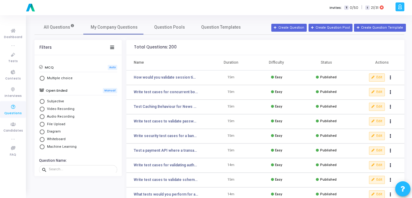
scroll to position [71, 0]
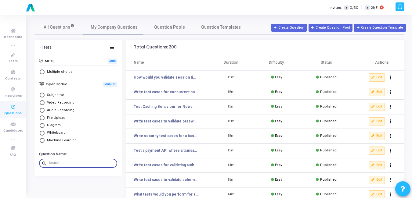
click at [65, 162] on input "text" at bounding box center [82, 163] width 66 height 4
paste input "What tests would you perform for a DELETE API that removes a user?"
type input "What tests would you perform for a DELETE API that removes a user?"
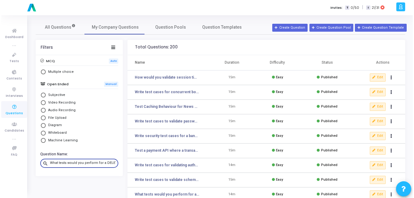
scroll to position [0, 47]
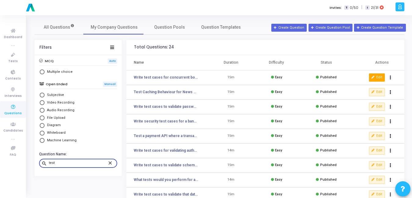
type input "test"
click at [378, 78] on button "Edit" at bounding box center [377, 78] width 16 height 8
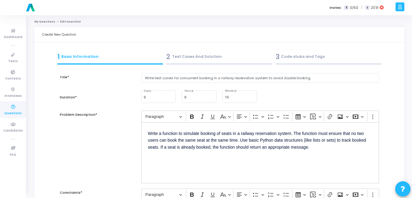
click at [286, 61] on div "3 Code stubs and Tags" at bounding box center [328, 57] width 106 height 10
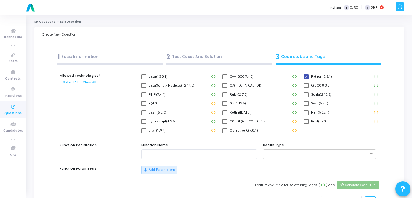
click at [179, 52] on div "2 Test Cases And Solution" at bounding box center [219, 57] width 106 height 10
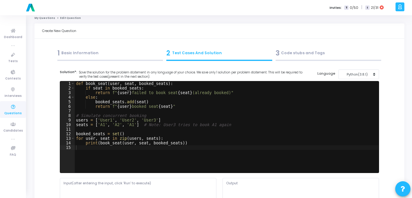
scroll to position [4, 0]
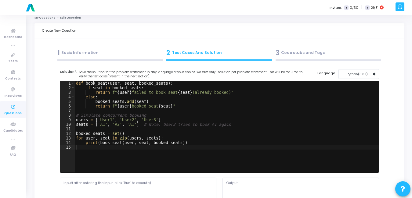
click at [70, 55] on div "1 Basic Information" at bounding box center [110, 53] width 106 height 10
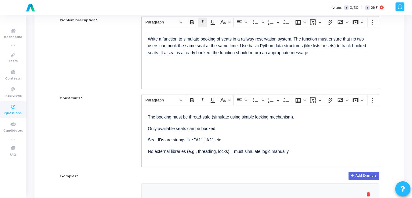
scroll to position [0, 0]
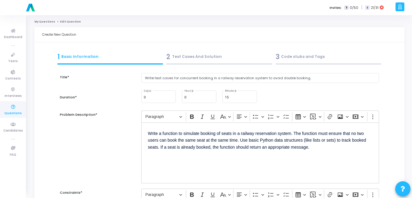
click at [288, 53] on div "3 Code stubs and Tags" at bounding box center [328, 57] width 106 height 10
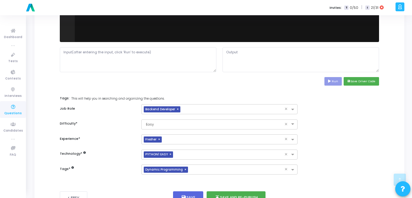
scroll to position [281, 0]
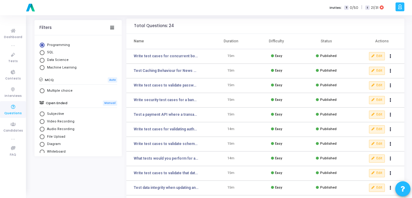
scroll to position [71, 0]
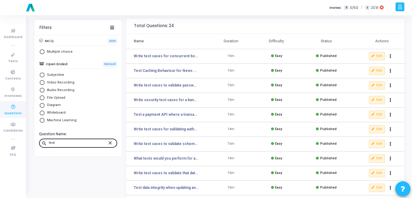
click at [63, 144] on input "test" at bounding box center [78, 143] width 59 height 4
paste input "How would you test caching behavior for a news website where updates should app…"
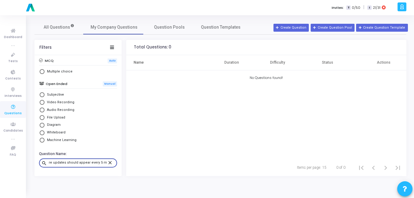
type input "How would you test caching behavior for a news website where updates should app…"
click at [108, 163] on mat-icon "close" at bounding box center [110, 162] width 7 height 5
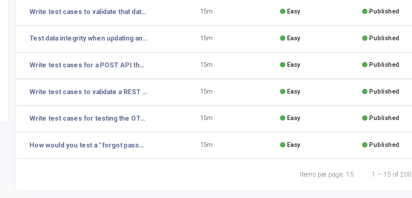
scroll to position [113, 0]
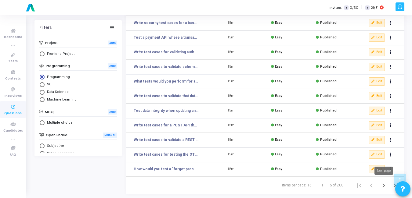
click at [386, 187] on icon "Next page" at bounding box center [383, 185] width 9 height 9
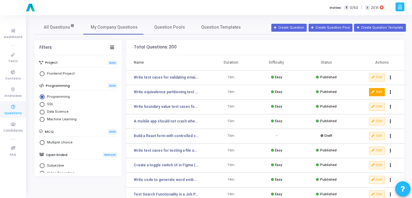
click at [377, 94] on button "Edit" at bounding box center [377, 92] width 16 height 8
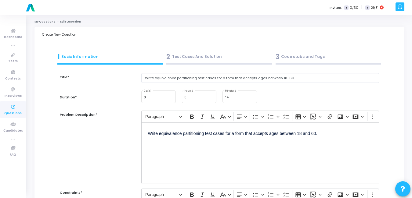
click at [285, 54] on div "3 Code stubs and Tags" at bounding box center [328, 57] width 106 height 10
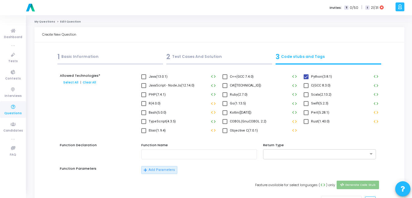
click at [181, 56] on div "2 Test Cases And Solution" at bounding box center [219, 57] width 106 height 10
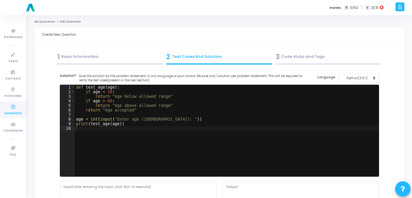
click at [68, 51] on div "1 Basic Information" at bounding box center [110, 58] width 109 height 16
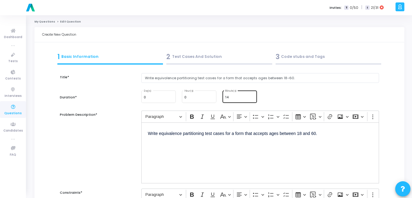
click at [229, 98] on input "14" at bounding box center [240, 98] width 30 height 4
type input "15"
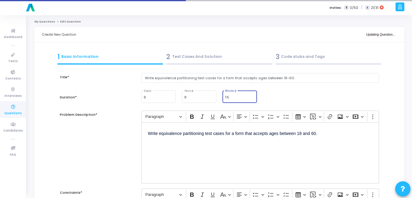
click at [286, 56] on div "3 Code stubs and Tags" at bounding box center [328, 57] width 106 height 10
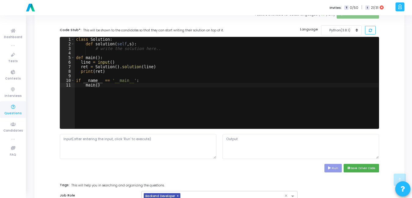
scroll to position [281, 0]
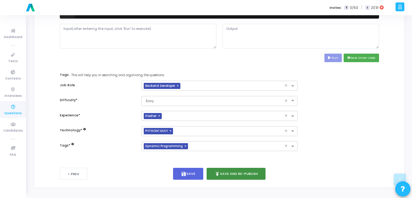
click at [238, 173] on button "publish Save and Re-publish" at bounding box center [236, 174] width 59 height 12
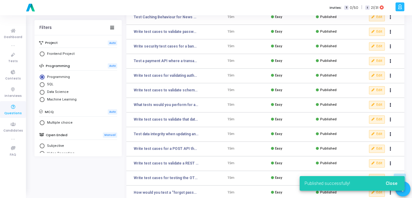
scroll to position [113, 0]
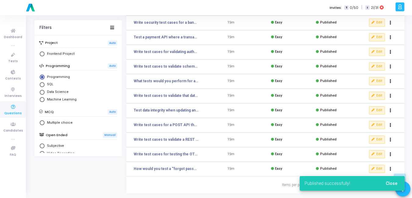
click at [389, 181] on span "Close" at bounding box center [392, 183] width 12 height 5
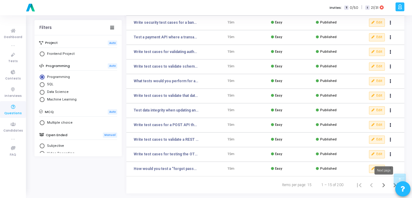
click at [383, 185] on icon "Next page" at bounding box center [383, 185] width 9 height 9
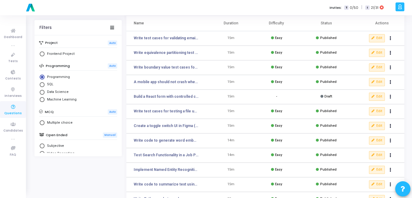
click at [40, 56] on span "Select Library" at bounding box center [42, 53] width 5 height 5
click at [40, 56] on input "Frontend Project" at bounding box center [42, 53] width 5 height 5
radio input "true"
radio input "false"
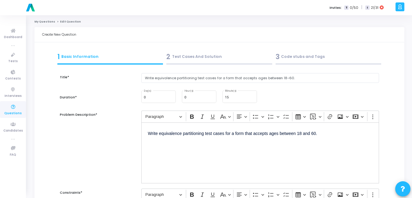
click at [185, 59] on div "2 Test Cases And Solution" at bounding box center [219, 57] width 106 height 10
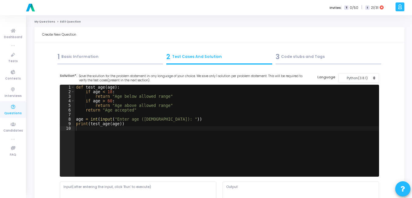
click at [294, 60] on div "3 Code stubs and Tags" at bounding box center [328, 57] width 106 height 10
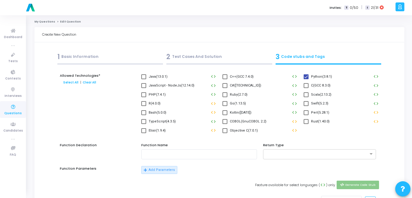
click at [179, 59] on div "2 Test Cases And Solution" at bounding box center [219, 57] width 106 height 10
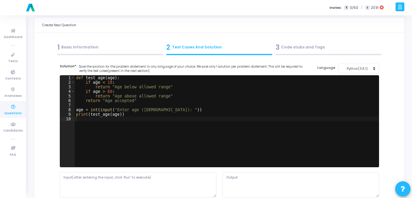
scroll to position [10, 0]
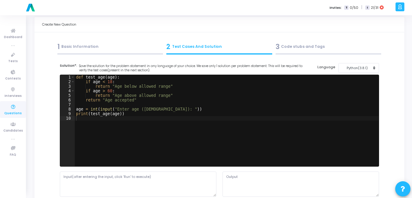
click at [75, 49] on div "1 Basic Information" at bounding box center [110, 47] width 106 height 10
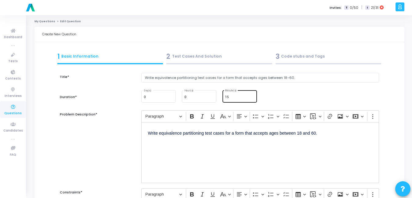
scroll to position [0, 0]
click at [282, 60] on div "3 Code stubs and Tags" at bounding box center [328, 57] width 106 height 10
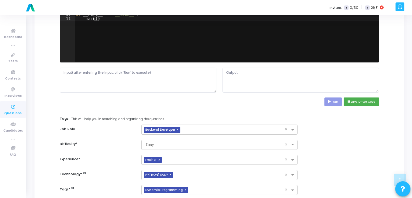
scroll to position [281, 0]
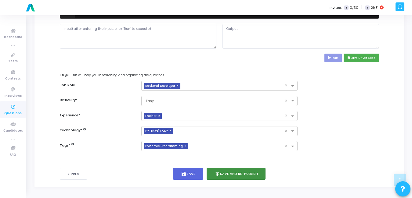
click at [239, 170] on button "publish Save and Re-publish" at bounding box center [236, 174] width 59 height 12
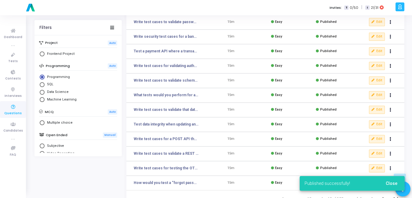
scroll to position [113, 0]
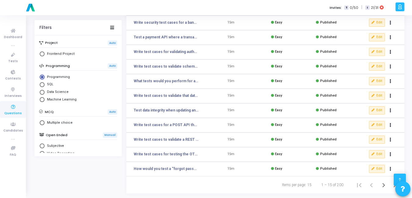
click at [394, 182] on div at bounding box center [399, 180] width 12 height 12
click at [382, 186] on icon "Next page" at bounding box center [383, 185] width 9 height 9
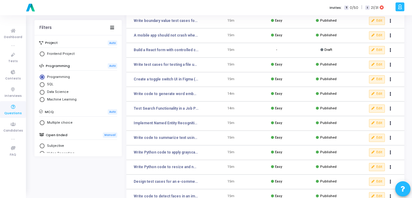
scroll to position [87, 0]
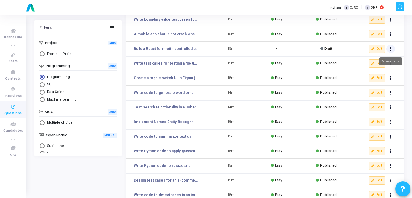
click at [389, 50] on button "Actions" at bounding box center [390, 49] width 9 height 9
click at [363, 70] on button "delete Delete" at bounding box center [370, 71] width 47 height 10
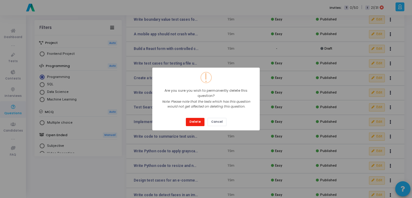
click at [190, 120] on button "Delete" at bounding box center [195, 122] width 19 height 8
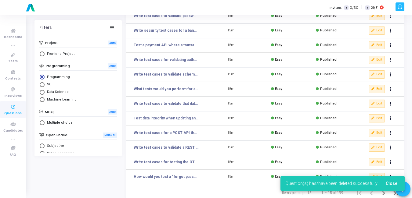
scroll to position [113, 0]
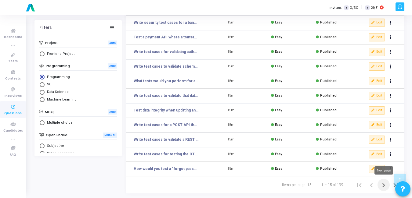
click at [386, 186] on icon "Next page" at bounding box center [383, 185] width 9 height 9
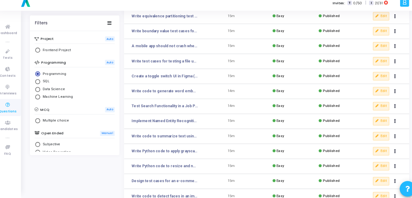
scroll to position [74, 0]
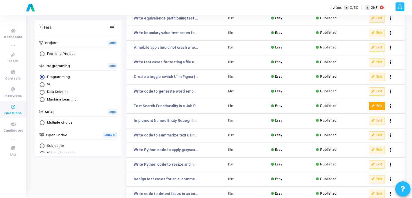
click at [377, 105] on button "Edit" at bounding box center [377, 106] width 16 height 8
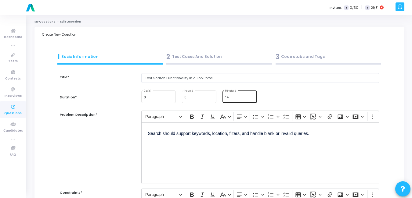
click at [231, 97] on input "14" at bounding box center [240, 98] width 30 height 4
type input "15"
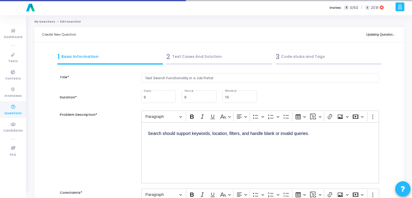
click at [287, 51] on div "3 Code stubs and Tags" at bounding box center [328, 58] width 109 height 16
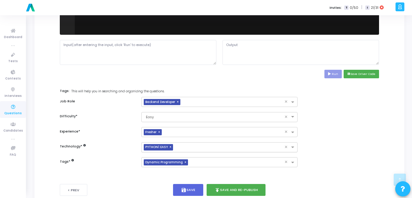
scroll to position [281, 0]
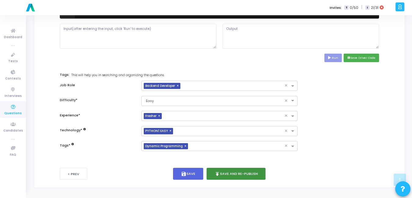
click at [221, 176] on button "publish Save and Re-publish" at bounding box center [236, 174] width 59 height 12
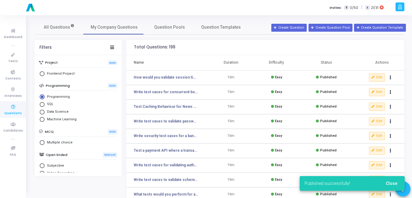
click at [393, 186] on button "Close" at bounding box center [391, 183] width 21 height 11
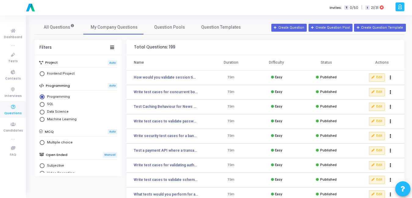
scroll to position [113, 0]
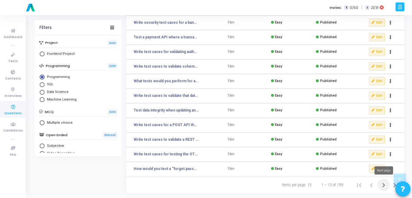
click at [387, 186] on icon "Next page" at bounding box center [383, 185] width 9 height 9
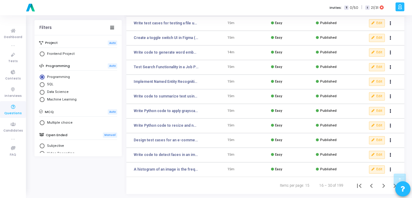
scroll to position [113, 0]
click at [381, 183] on icon "Next page" at bounding box center [383, 185] width 9 height 9
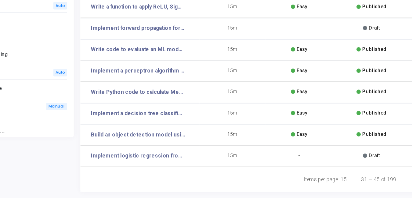
scroll to position [113, 0]
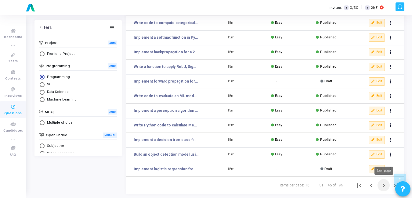
click at [383, 185] on icon "Next page" at bounding box center [383, 185] width 9 height 9
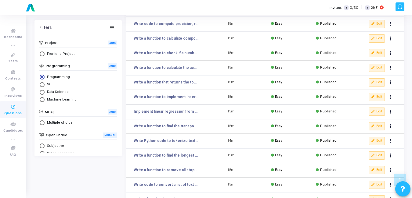
scroll to position [113, 0]
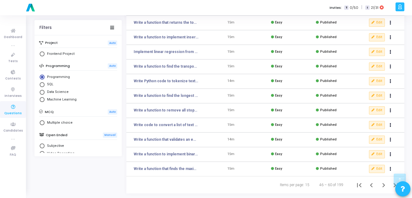
click at [222, 92] on td "15m" at bounding box center [230, 96] width 45 height 15
click at [377, 81] on button "Edit" at bounding box center [377, 81] width 16 height 8
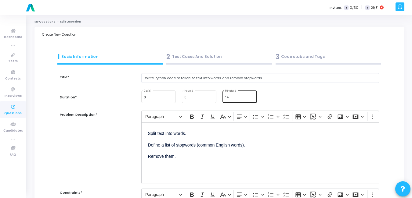
click at [242, 97] on input "14" at bounding box center [240, 98] width 30 height 4
type input "15"
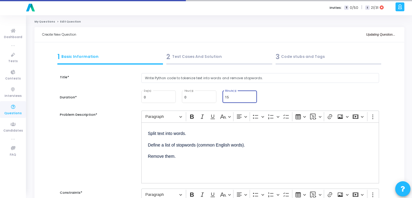
click at [286, 62] on div "3 Code stubs and Tags" at bounding box center [328, 58] width 109 height 16
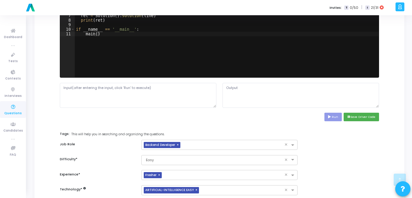
scroll to position [281, 0]
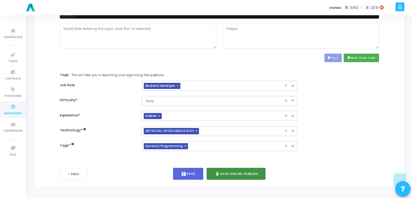
click at [241, 178] on button "publish Save and Re-publish" at bounding box center [236, 174] width 59 height 12
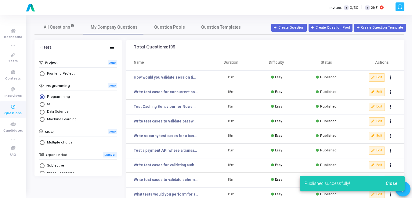
click at [394, 185] on span "Close" at bounding box center [392, 183] width 12 height 5
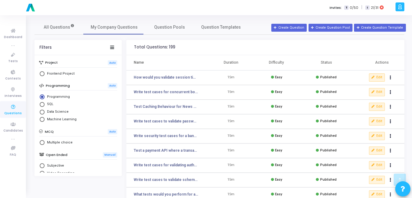
scroll to position [113, 0]
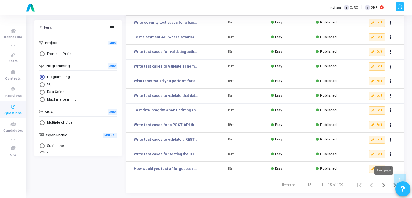
click at [383, 184] on icon "Next page" at bounding box center [383, 185] width 3 height 4
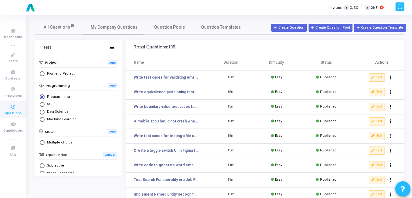
click at [173, 36] on div "All Questions My Company Questions Question Pools Question Templates Filters Pr…" at bounding box center [219, 163] width 376 height 287
drag, startPoint x: 173, startPoint y: 35, endPoint x: 172, endPoint y: 28, distance: 7.0
click at [172, 28] on span "Question Pools" at bounding box center [169, 27] width 31 height 6
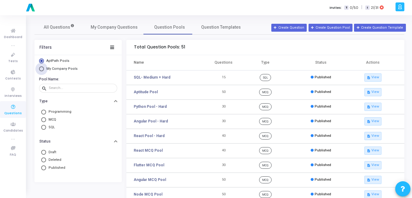
click at [42, 69] on span "Select Library" at bounding box center [41, 68] width 5 height 5
click at [42, 69] on input "My Company Pools" at bounding box center [41, 68] width 5 height 5
radio input "true"
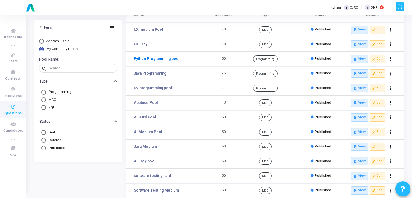
scroll to position [48, 0]
click at [42, 41] on span "Select Library" at bounding box center [41, 40] width 5 height 5
click at [42, 41] on input "AptPath Pools" at bounding box center [41, 40] width 5 height 5
radio input "true"
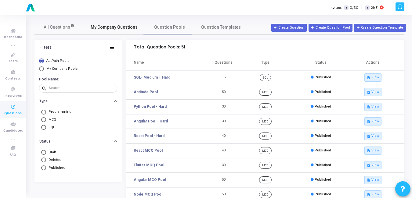
click at [116, 26] on span "My Company Questions" at bounding box center [114, 27] width 47 height 6
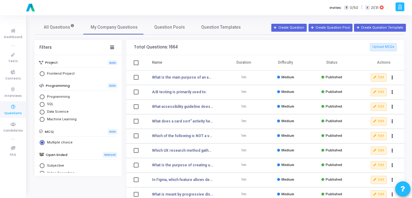
click at [42, 98] on span "Select Library" at bounding box center [42, 97] width 5 height 5
click at [42, 98] on input "Programming" at bounding box center [42, 97] width 5 height 5
radio input "true"
radio input "false"
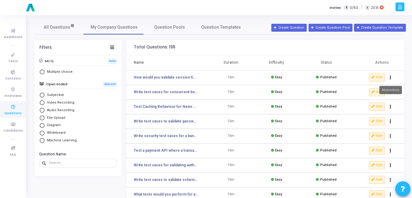
scroll to position [113, 0]
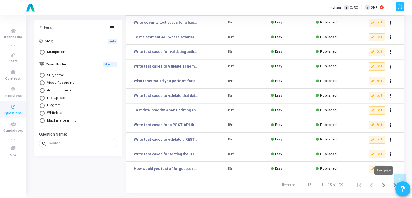
click at [382, 184] on icon "Next page" at bounding box center [383, 185] width 9 height 9
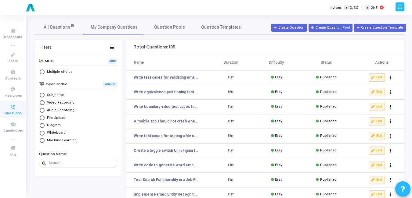
scroll to position [113, 0]
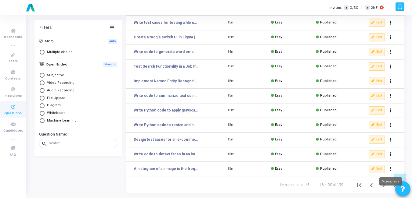
click at [383, 188] on mat-tooltip-component "More actions" at bounding box center [390, 181] width 31 height 17
click at [383, 185] on mat-tooltip-component "More actions" at bounding box center [390, 181] width 31 height 17
click at [385, 186] on icon "Next page" at bounding box center [383, 185] width 9 height 9
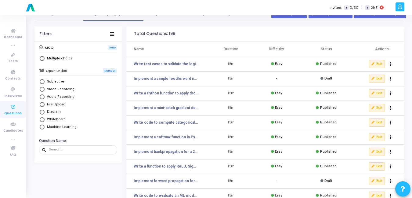
scroll to position [113, 0]
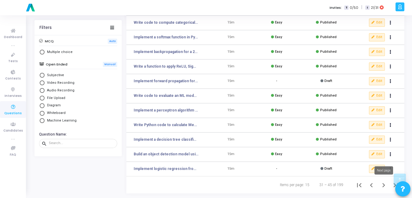
click at [385, 186] on icon "Next page" at bounding box center [383, 185] width 9 height 9
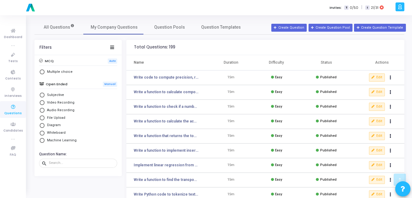
scroll to position [113, 0]
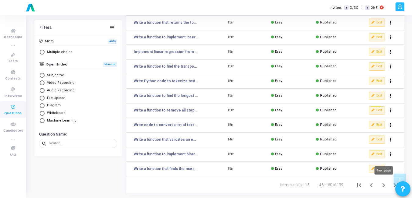
click at [382, 189] on icon "Next page" at bounding box center [383, 185] width 9 height 9
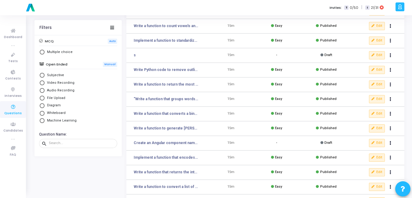
scroll to position [113, 0]
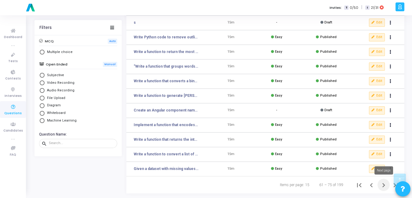
click at [383, 185] on icon "Next page" at bounding box center [383, 185] width 9 height 9
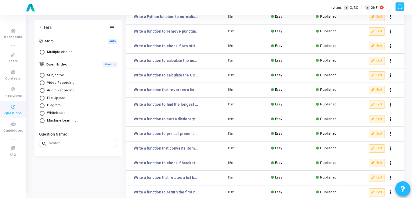
scroll to position [113, 0]
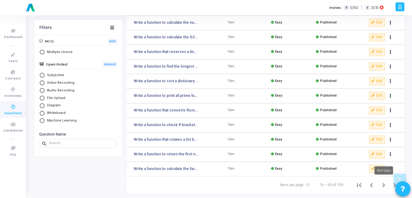
click at [385, 185] on icon "Next page" at bounding box center [383, 185] width 9 height 9
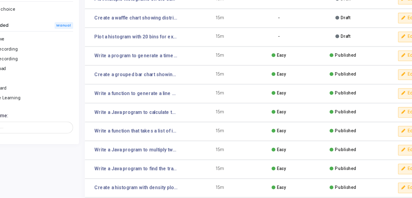
scroll to position [113, 0]
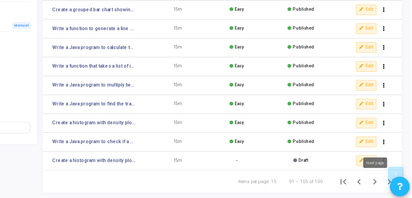
click at [383, 185] on icon "Next page" at bounding box center [383, 185] width 3 height 4
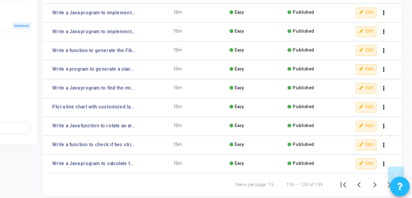
scroll to position [113, 0]
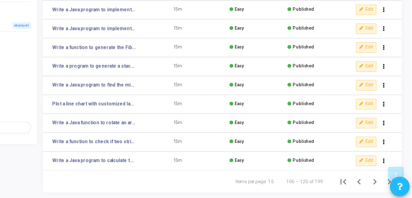
click at [380, 182] on icon "Next page" at bounding box center [383, 185] width 9 height 9
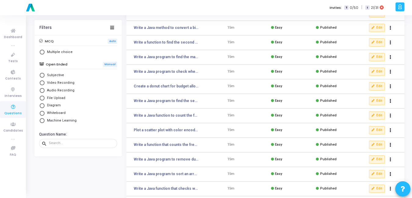
scroll to position [113, 0]
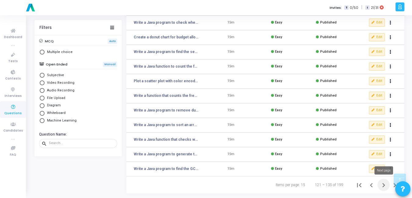
click at [383, 185] on icon "Next page" at bounding box center [383, 185] width 3 height 4
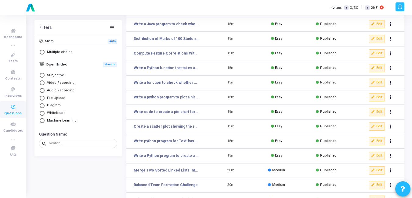
scroll to position [113, 0]
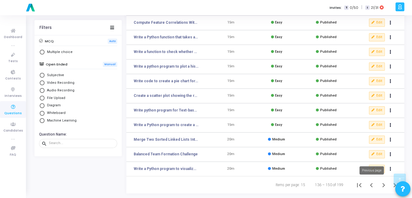
click at [371, 185] on icon "Previous page" at bounding box center [371, 185] width 9 height 9
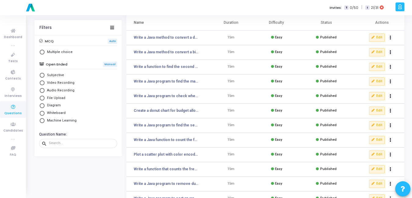
scroll to position [113, 0]
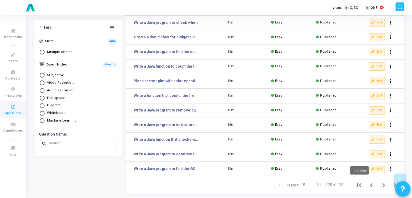
click at [368, 186] on icon "Previous page" at bounding box center [371, 185] width 9 height 9
click at [374, 188] on icon "Previous page" at bounding box center [371, 185] width 9 height 9
click at [372, 187] on icon "Previous page" at bounding box center [371, 185] width 3 height 4
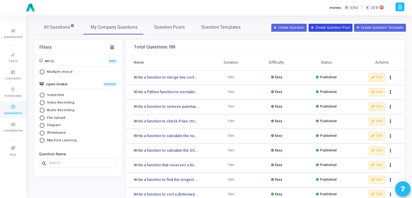
click at [325, 24] on button "Create Question Pool" at bounding box center [330, 28] width 44 height 8
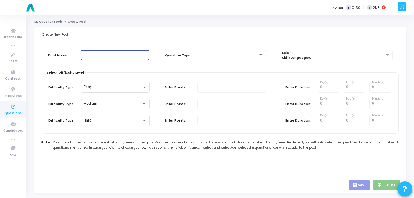
click at [127, 53] on input "text" at bounding box center [115, 55] width 64 height 4
type input "uhb"
click at [218, 57] on div at bounding box center [229, 55] width 58 height 4
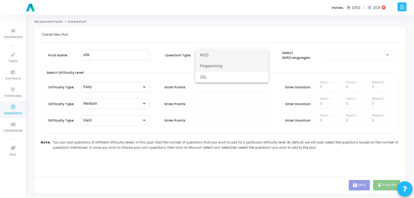
click at [218, 62] on span "Programming" at bounding box center [232, 66] width 64 height 11
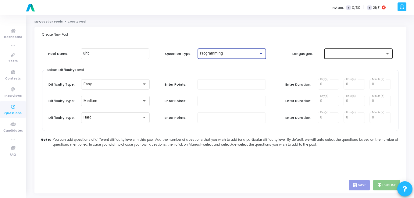
click at [364, 53] on div at bounding box center [356, 54] width 58 height 4
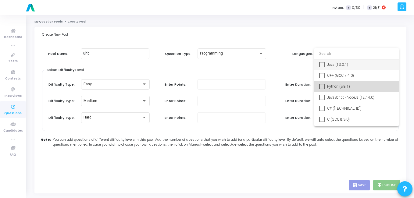
click at [322, 86] on mat-pseudo-checkbox at bounding box center [321, 86] width 5 height 5
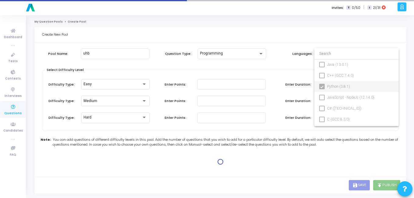
type input "100"
type input "15"
type input "100"
type input "30"
type input "100"
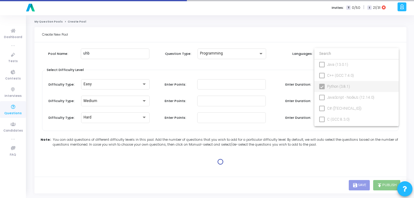
type input "45"
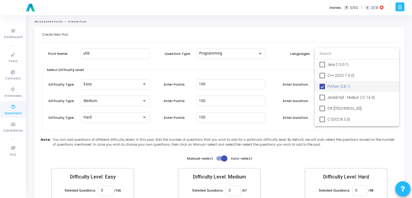
scroll to position [35, 0]
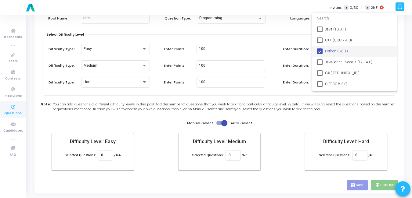
click at [164, 128] on div at bounding box center [206, 99] width 412 height 198
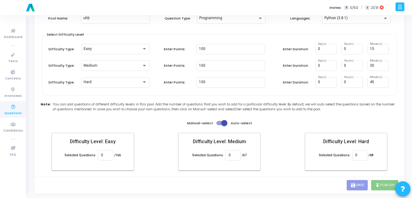
click at [224, 126] on span at bounding box center [224, 123] width 6 height 6
click at [219, 126] on input "checkbox" at bounding box center [219, 125] width 0 height 0
checkbox input "false"
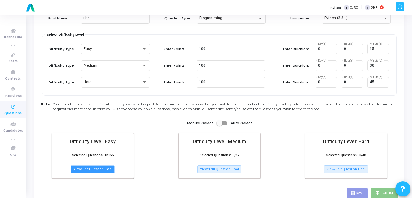
click at [90, 171] on button "View/Edit Question Pool" at bounding box center [93, 170] width 44 height 8
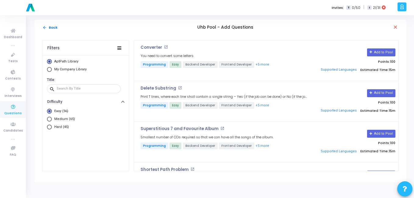
click at [50, 73] on mat-radio-button "My Company Library" at bounding box center [85, 70] width 77 height 6
click at [50, 70] on span "Select Library" at bounding box center [49, 69] width 5 height 5
click at [50, 70] on input "My Company Library" at bounding box center [49, 69] width 5 height 5
radio input "true"
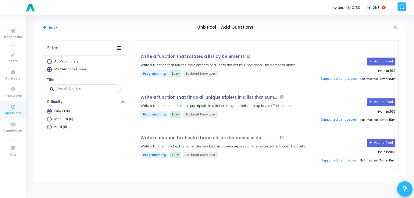
scroll to position [4354, 0]
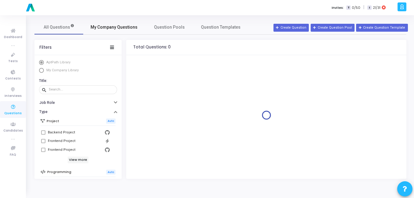
click at [105, 27] on span "My Company Questions" at bounding box center [114, 27] width 47 height 6
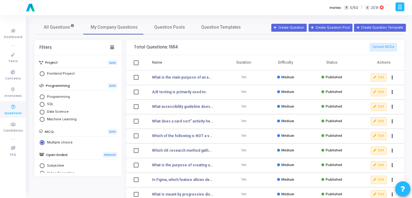
click at [44, 96] on span "Select Library" at bounding box center [42, 97] width 5 height 5
click at [44, 96] on input "Programming" at bounding box center [42, 97] width 5 height 5
radio input "true"
radio input "false"
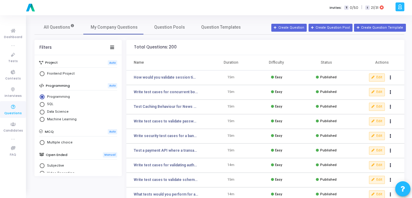
scroll to position [71, 0]
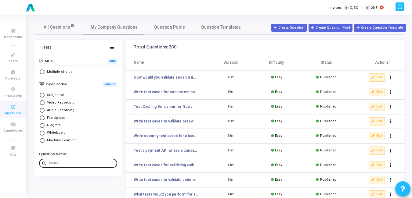
click at [59, 163] on input "text" at bounding box center [82, 163] width 66 height 4
click at [77, 166] on div at bounding box center [82, 163] width 66 height 10
paste input "What tests would you perform for a DELETE API that removes a user?"
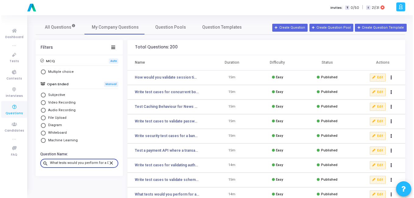
scroll to position [0, 47]
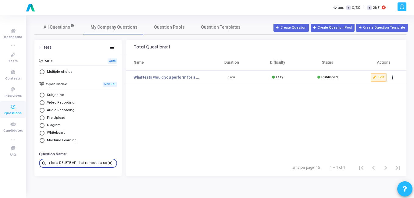
type input "What tests would you perform for a DELETE API that removes a user?"
click at [376, 77] on icon at bounding box center [374, 77] width 3 height 3
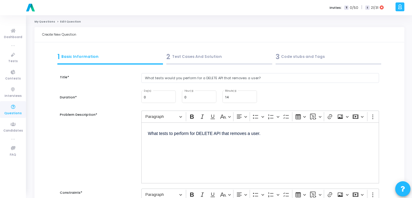
click at [286, 58] on div "3 Code stubs and Tags" at bounding box center [328, 57] width 106 height 10
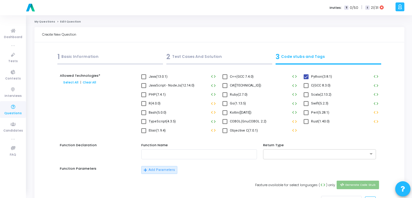
click at [85, 54] on div "1 Basic Information" at bounding box center [110, 57] width 106 height 10
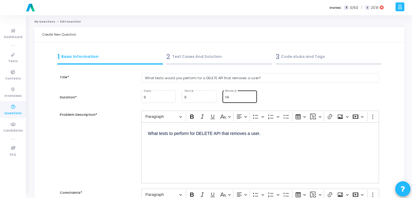
click at [239, 98] on input "14" at bounding box center [240, 98] width 30 height 4
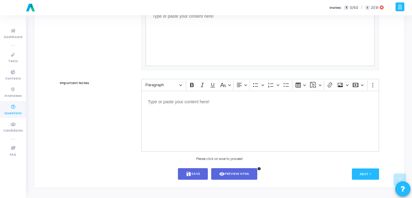
scroll to position [399, 0]
type input "15"
click at [201, 172] on button "save Save" at bounding box center [193, 174] width 30 height 12
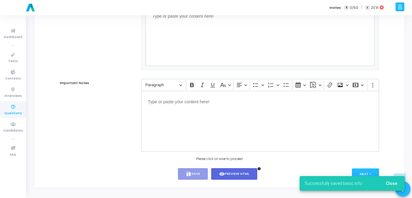
click at [389, 182] on span "Close" at bounding box center [392, 183] width 12 height 5
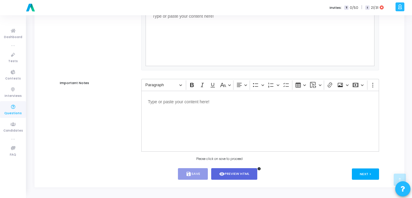
click at [378, 178] on button "Next >" at bounding box center [365, 174] width 27 height 11
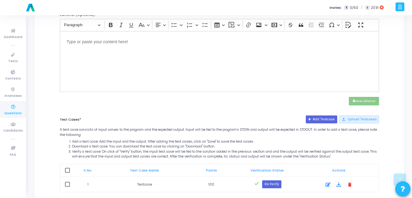
scroll to position [244, 0]
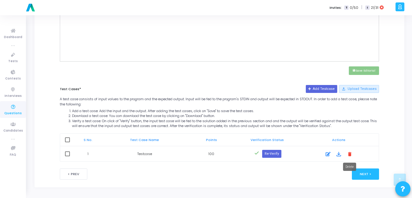
click at [354, 174] on mat-tooltip-component "Delete" at bounding box center [350, 167] width 22 height 17
click at [371, 174] on button "Next >" at bounding box center [365, 174] width 27 height 11
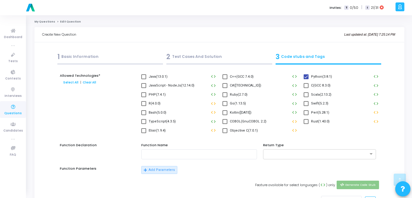
scroll to position [281, 0]
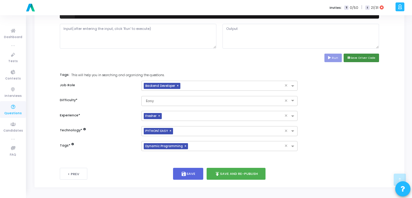
click at [353, 59] on button "save Save Driver Code" at bounding box center [360, 58] width 35 height 8
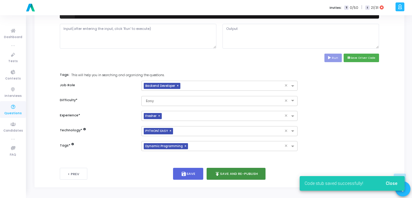
click at [233, 173] on button "publish Save and Re-publish" at bounding box center [236, 174] width 59 height 12
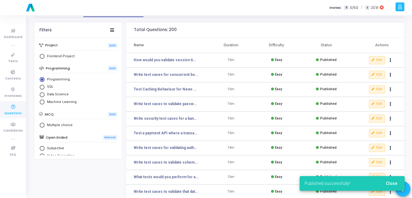
scroll to position [18, 0]
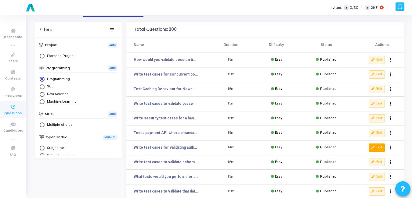
click at [376, 145] on button "Edit" at bounding box center [377, 148] width 16 height 8
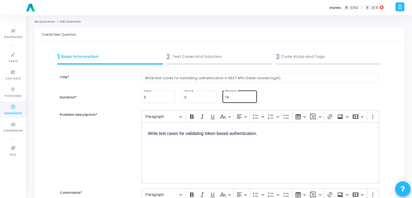
click at [238, 101] on div "14 Minute(s)" at bounding box center [240, 96] width 30 height 13
type input "15"
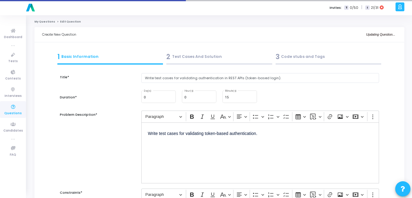
click at [284, 62] on div "3 Code stubs and Tags" at bounding box center [328, 58] width 109 height 16
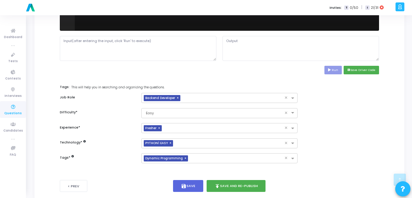
scroll to position [281, 0]
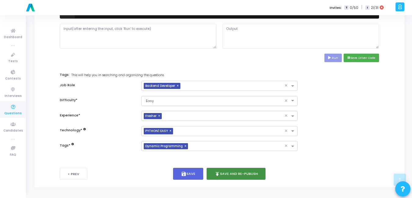
click at [226, 173] on button "publish Save and Re-publish" at bounding box center [236, 174] width 59 height 12
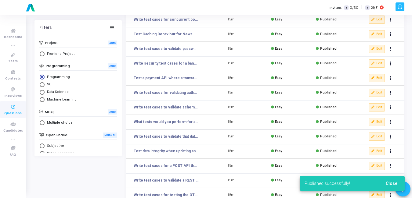
scroll to position [75, 0]
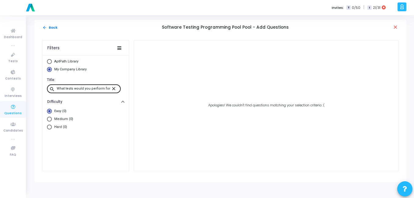
click at [82, 88] on input "What tests would you perform for a DELETE API that removes a user?" at bounding box center [84, 89] width 54 height 4
type input "token"
click at [82, 89] on input "token" at bounding box center [84, 89] width 54 height 4
click at [45, 31] on div "arrow_back Back Software Testing Programming Pool Pool - Add Questions close" at bounding box center [220, 27] width 372 height 15
click at [45, 30] on mat-icon "arrow_back" at bounding box center [44, 27] width 5 height 5
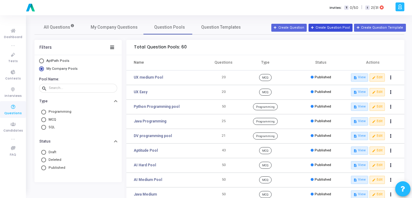
click at [327, 30] on button "Create Question Pool" at bounding box center [330, 28] width 44 height 8
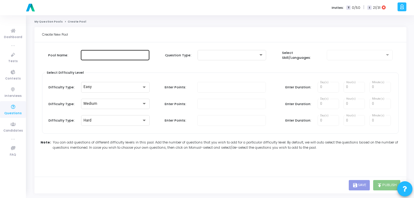
click at [106, 57] on input "text" at bounding box center [115, 55] width 64 height 4
type input "Software Testing Programming pool"
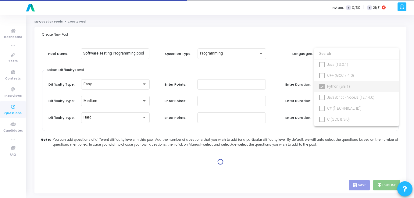
type input "100"
type input "15"
type input "100"
type input "30"
type input "100"
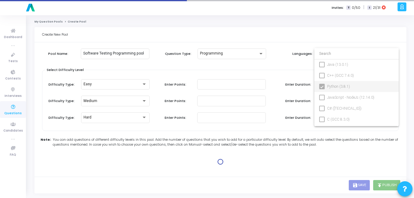
type input "45"
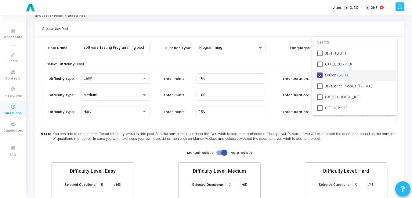
scroll to position [35, 0]
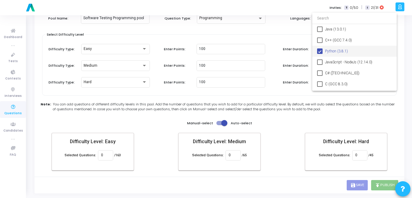
click at [224, 124] on div at bounding box center [206, 99] width 412 height 198
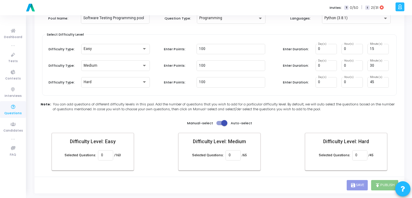
click at [224, 124] on span at bounding box center [224, 123] width 6 height 6
click at [219, 125] on input "checkbox" at bounding box center [219, 125] width 0 height 0
checkbox input "false"
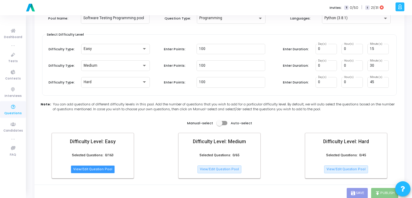
click at [99, 170] on button "View/Edit Question Pool" at bounding box center [93, 170] width 44 height 8
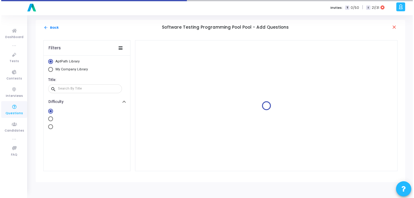
scroll to position [0, 0]
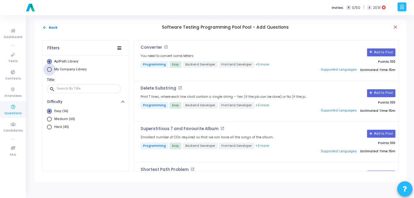
click at [51, 71] on span "Select Library" at bounding box center [49, 69] width 5 height 5
click at [51, 71] on input "My Company Library" at bounding box center [49, 69] width 5 height 5
radio input "true"
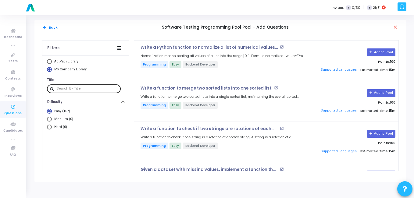
click at [77, 91] on div at bounding box center [88, 89] width 62 height 10
paste input "What tests would you perform for a DELETE API that removes a user?"
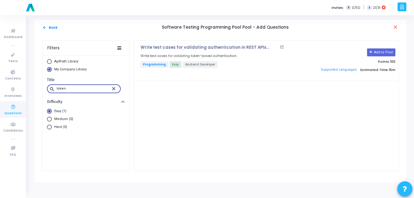
click at [86, 89] on input "token" at bounding box center [84, 89] width 54 height 4
paste input "Write test cases to validate a REST API that fetches user details by ID."
type input "Write test cases to validate a REST API that fetches user details by ID."
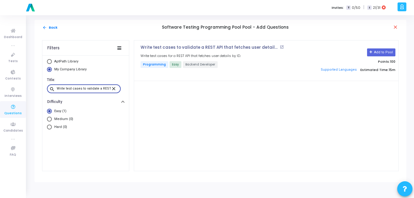
click at [116, 89] on mat-icon "close" at bounding box center [114, 88] width 7 height 5
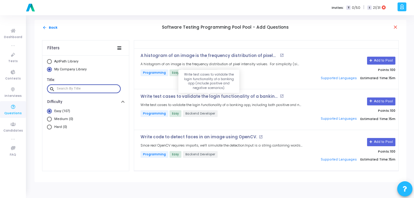
scroll to position [1622, 0]
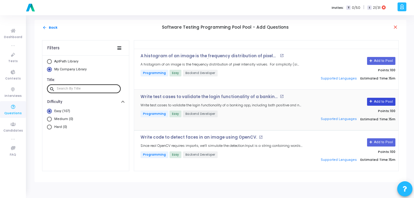
click at [374, 101] on button "Add to Pool" at bounding box center [381, 102] width 28 height 8
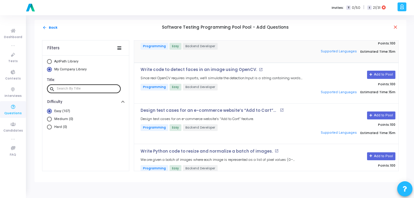
scroll to position [1691, 0]
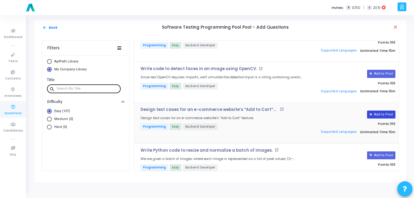
click at [379, 115] on button "Add to Pool" at bounding box center [381, 115] width 28 height 8
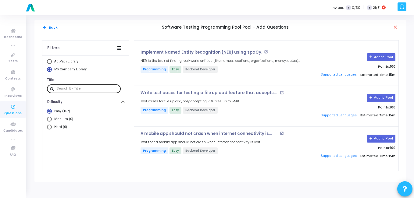
scroll to position [1912, 0]
click at [372, 95] on button "Add to Pool" at bounding box center [381, 98] width 28 height 8
click at [386, 137] on button "Add to Pool" at bounding box center [381, 139] width 28 height 8
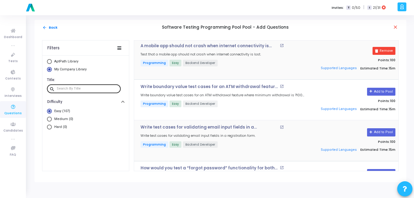
scroll to position [1999, 0]
click at [382, 90] on button "Add to Pool" at bounding box center [381, 92] width 28 height 8
click at [378, 131] on button "Add to Pool" at bounding box center [381, 132] width 28 height 8
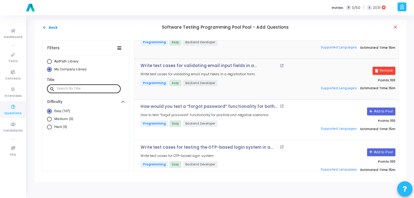
scroll to position [2062, 0]
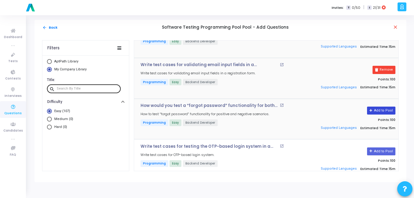
click at [374, 107] on button "Add to Pool" at bounding box center [381, 111] width 28 height 8
click at [384, 149] on button "Add to Pool" at bounding box center [381, 152] width 28 height 8
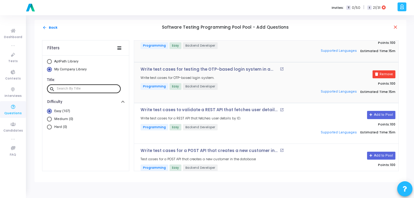
scroll to position [2141, 0]
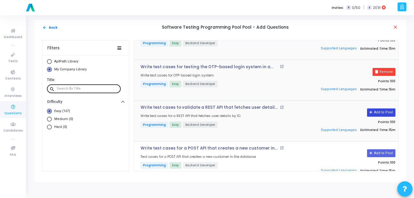
click at [374, 113] on button "Add to Pool" at bounding box center [381, 113] width 28 height 8
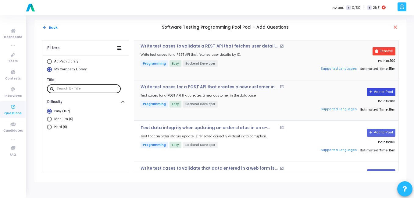
scroll to position [2203, 0]
click at [375, 90] on button "Add to Pool" at bounding box center [381, 92] width 28 height 8
click at [381, 132] on button "Add to Pool" at bounding box center [381, 133] width 28 height 8
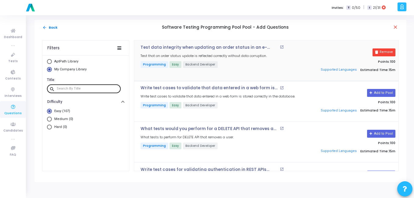
scroll to position [2283, 0]
click at [377, 93] on button "Add to Pool" at bounding box center [381, 93] width 28 height 8
click at [386, 135] on button "Add to Pool" at bounding box center [381, 134] width 28 height 8
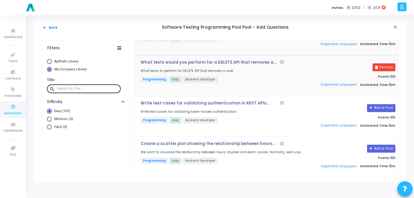
scroll to position [2350, 0]
click at [378, 106] on button "Add to Pool" at bounding box center [381, 108] width 28 height 8
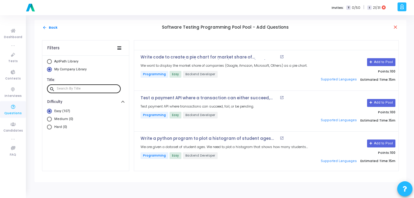
scroll to position [2477, 0]
click at [375, 100] on button "Add to Pool" at bounding box center [381, 103] width 28 height 8
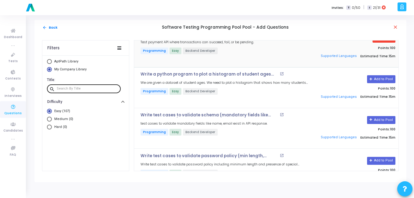
scroll to position [2563, 0]
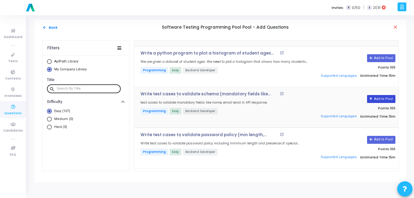
click at [381, 99] on button "Add to Pool" at bounding box center [381, 99] width 28 height 8
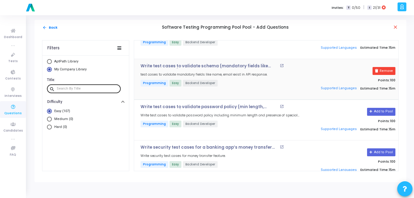
scroll to position [2591, 0]
click at [375, 108] on button "Add to Pool" at bounding box center [381, 112] width 28 height 8
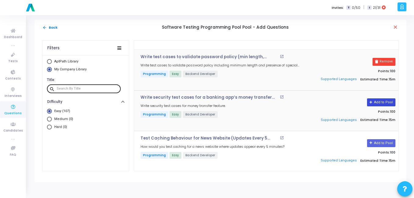
click at [375, 102] on button "Add to Pool" at bounding box center [381, 103] width 28 height 8
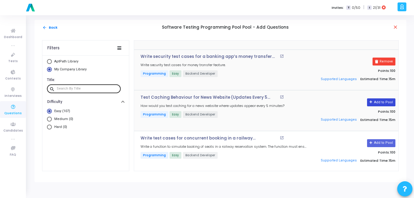
click at [375, 102] on button "Add to Pool" at bounding box center [381, 103] width 28 height 8
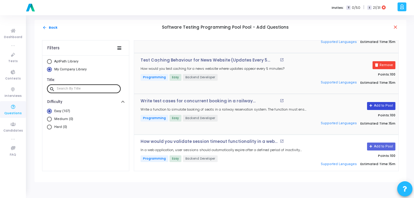
click at [375, 105] on button "Add to Pool" at bounding box center [381, 106] width 28 height 8
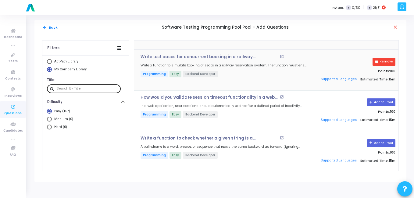
scroll to position [2777, 0]
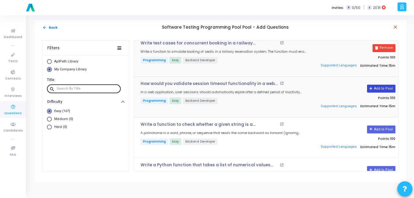
click at [372, 86] on button "Add to Pool" at bounding box center [381, 89] width 28 height 8
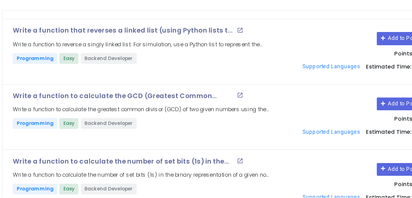
scroll to position [4232, 0]
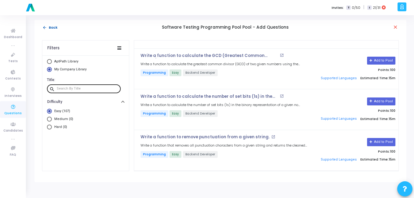
click at [45, 25] on mat-icon "arrow_back" at bounding box center [44, 27] width 5 height 5
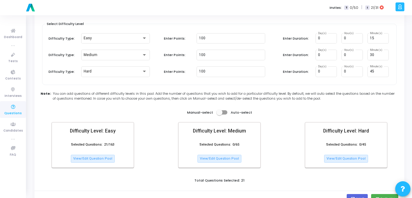
scroll to position [48, 0]
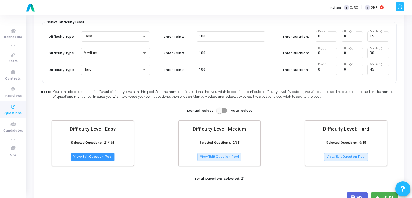
click at [86, 156] on button "View/Edit Question Pool" at bounding box center [93, 157] width 44 height 8
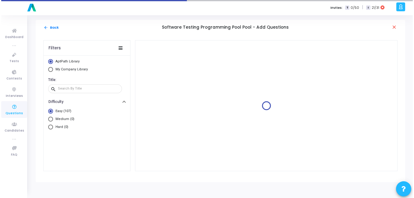
scroll to position [0, 0]
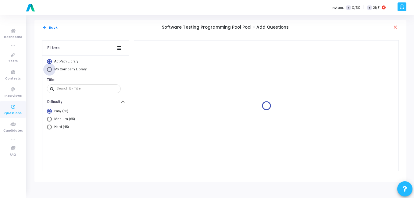
click at [52, 68] on span "My Company Library" at bounding box center [70, 69] width 36 height 5
click at [52, 68] on input "My Company Library" at bounding box center [49, 69] width 5 height 5
radio input "true"
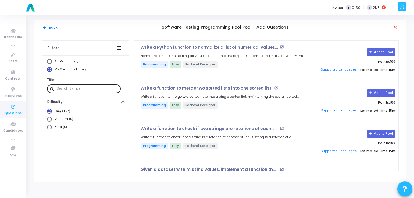
click at [75, 86] on div at bounding box center [88, 89] width 62 height 10
paste input "Write test cases for a POST API that creates a new customer in the database."
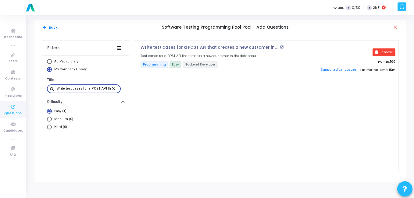
click at [72, 90] on input "Write test cases for a POST API that creates a new customer in the database." at bounding box center [84, 89] width 54 height 4
paste input "hat tests would you perform for a DELETE API that removes a user?"
click at [90, 88] on input "What tests would you perform for a DELETE API that removes a user?" at bounding box center [84, 89] width 54 height 4
paste input "rite test cases for validating authentication in REST APIs (token-based login)."
click at [80, 86] on div "Write test cases for validating authentication in REST APIs (token-based login)." at bounding box center [84, 89] width 54 height 10
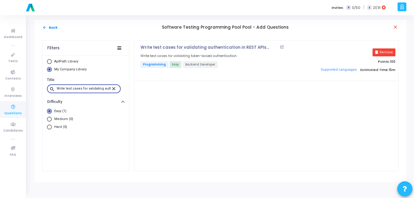
scroll to position [0, 63]
paste input "Test a payment API where a transaction can either succeed, fail, or remain pend…"
click at [87, 88] on input "Test a payment API where a transaction can either succeed, fail, or remain pend…" at bounding box center [84, 89] width 54 height 4
paste input "Write test cases to validate schema (mandatory fields like name, email, etc.) i…"
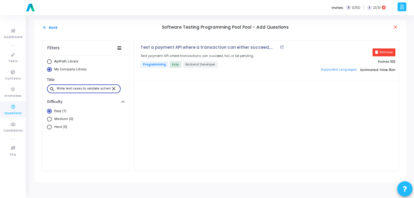
scroll to position [0, 88]
type input "Write test cases to validate schema (mandatory fields like name, email, etc.) i…"
click at [87, 87] on input "Write test cases to validate schema (mandatory fields like name, email, etc.) i…" at bounding box center [84, 89] width 54 height 4
paste input "text"
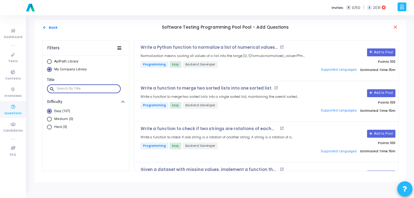
paste input "Write test cases to validate schema (mandatory fields like name, email, etc.) i…"
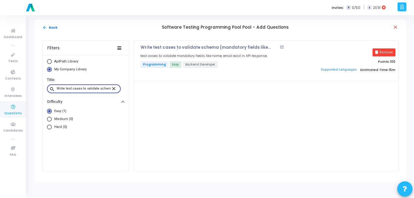
click at [95, 86] on div "Write test cases to validate schema (mandatory fields like name, email, etc.) i…" at bounding box center [84, 89] width 54 height 10
paste input "that data entered in a web form is stored correctly in the databa"
click at [87, 87] on input "Write test cases to validate that data entered in a web form is stored correctl…" at bounding box center [84, 89] width 54 height 4
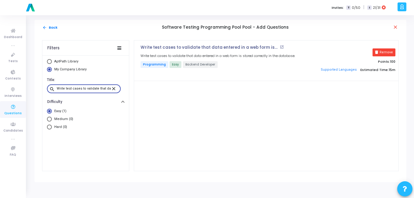
paste input "Test data integrity when updating an order status in an e-commerce system"
click at [76, 91] on div "Test data integrity when updating an order status in an e-commerce system." at bounding box center [84, 89] width 54 height 10
paste input "Write security test cases for a banking app’s money transfer feature"
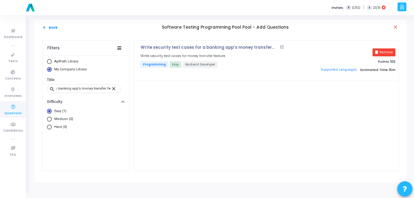
scroll to position [0, 0]
click at [84, 90] on input "Write security test cases for a banking app’s money transfer feature." at bounding box center [84, 89] width 54 height 4
paste input "test cases to validate password policy (min length, special chars, etc.)"
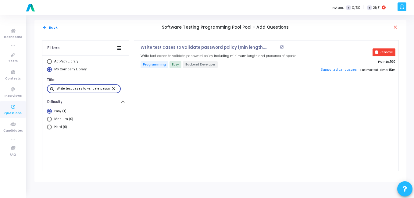
click at [93, 94] on div "Title: search Write test cases to validate password policy (min length, special…" at bounding box center [85, 85] width 87 height 23
click at [95, 90] on input "Write test cases to validate password policy (min length, special chars, etc.)." at bounding box center [84, 89] width 54 height 4
paste input "How would you test caching behavior for a news website where updates should app…"
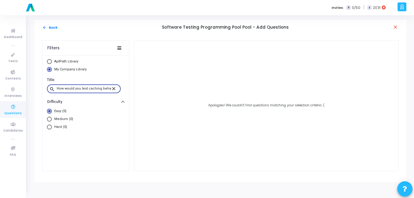
click at [69, 88] on input "How would you test caching behavior for a news website where updates should app…" at bounding box center [84, 89] width 54 height 4
paste input "Write test cases for concurrent booking in a railway reservation system to avoi…"
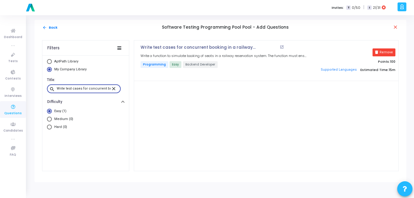
click at [97, 88] on input "Write test cases for concurrent booking in a railway reservation system to avoi…" at bounding box center [84, 89] width 54 height 4
paste input "How would you validate session timeout functionality in a web application?"
type input "How would you validate session timeout functionality in a web application?"
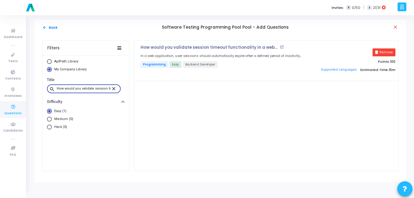
click at [115, 88] on mat-icon "close" at bounding box center [114, 88] width 7 height 5
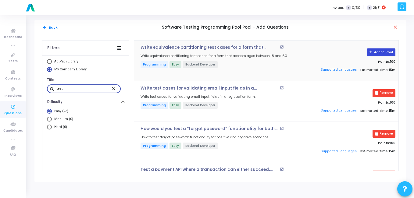
type input "test"
click at [383, 51] on button "Add to Pool" at bounding box center [381, 52] width 28 height 8
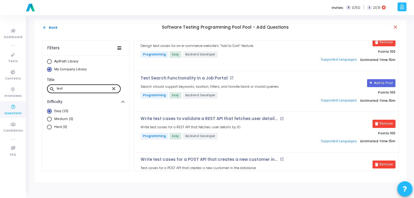
scroll to position [462, 0]
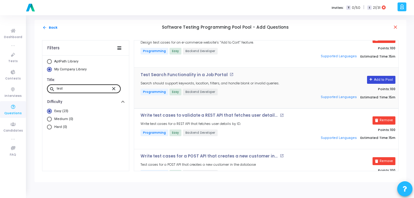
click at [384, 76] on button "Add to Pool" at bounding box center [381, 80] width 28 height 8
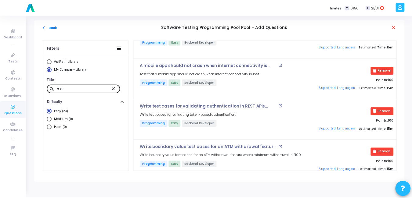
scroll to position [807, 0]
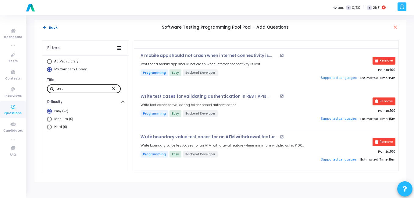
click at [43, 27] on mat-icon "arrow_back" at bounding box center [44, 27] width 5 height 5
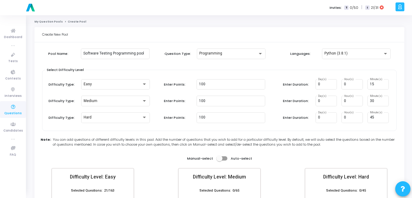
scroll to position [60, 0]
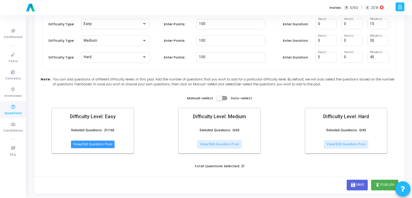
click at [98, 142] on button "View/Edit Question Pool" at bounding box center [93, 145] width 44 height 8
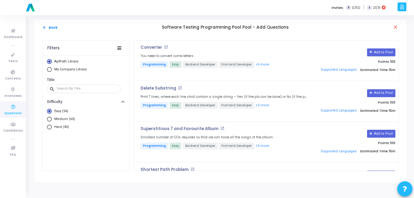
click at [49, 72] on mat-radio-button "My Company Library" at bounding box center [85, 70] width 77 height 6
click at [50, 69] on span "Select Library" at bounding box center [49, 69] width 5 height 5
click at [50, 69] on input "My Company Library" at bounding box center [49, 69] width 5 height 5
radio input "true"
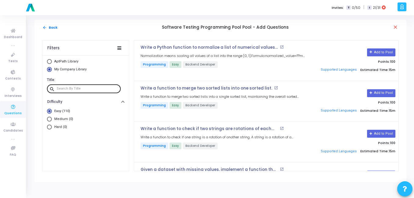
click at [70, 91] on div at bounding box center [88, 89] width 62 height 10
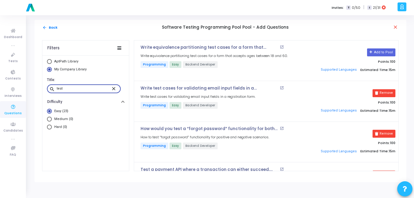
type input "test"
click at [365, 52] on div "Add to Pool Points: 100 Supported Languages Estimated Time: 15m" at bounding box center [355, 60] width 87 height 31
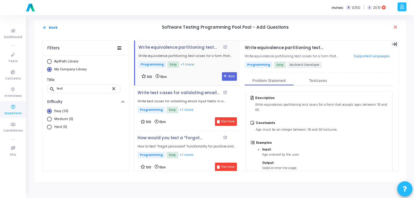
click at [393, 44] on icon at bounding box center [394, 44] width 5 height 4
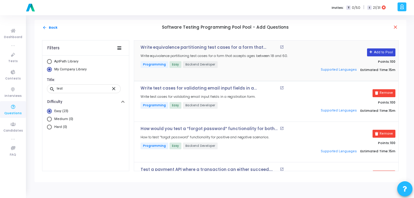
click at [382, 51] on button "Add to Pool" at bounding box center [381, 52] width 28 height 8
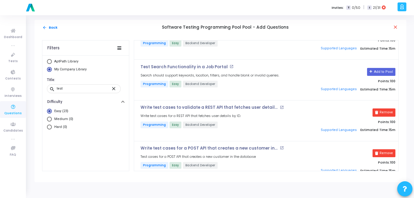
scroll to position [469, 0]
click at [384, 70] on button "Add to Pool" at bounding box center [381, 72] width 28 height 8
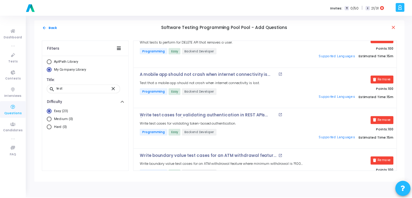
scroll to position [807, 0]
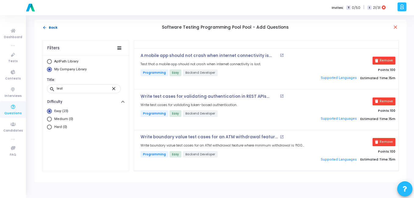
click at [46, 28] on mat-icon "arrow_back" at bounding box center [44, 27] width 5 height 5
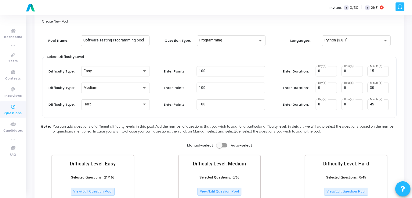
scroll to position [0, 0]
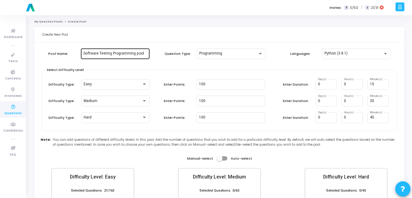
click at [113, 52] on input "Software Testing Programming pool" at bounding box center [115, 54] width 64 height 4
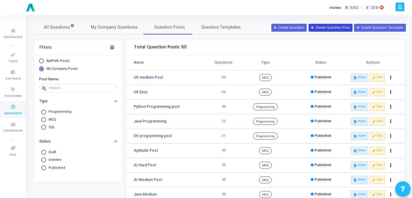
click at [327, 28] on button "Create Question Pool" at bounding box center [330, 28] width 44 height 8
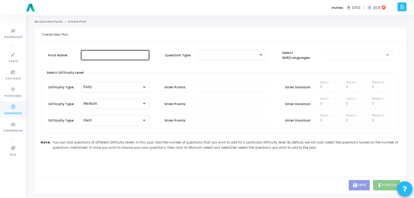
click at [107, 58] on div at bounding box center [115, 54] width 64 height 11
paste input "Software Testing Programming pool"
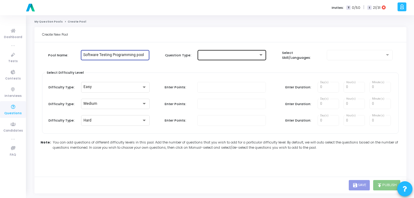
type input "Software Testing Programming pool"
click at [256, 53] on div at bounding box center [229, 55] width 58 height 4
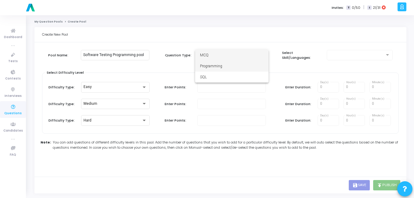
click at [239, 67] on span "Programming" at bounding box center [232, 66] width 64 height 11
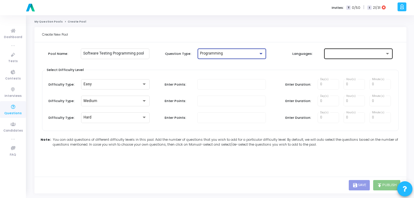
click at [340, 55] on div at bounding box center [356, 54] width 58 height 4
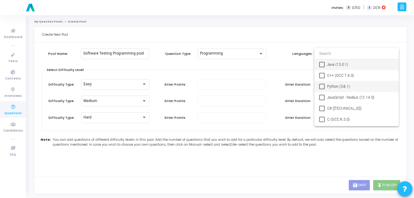
click at [332, 83] on span "Python (3.8.1)" at bounding box center [360, 86] width 67 height 11
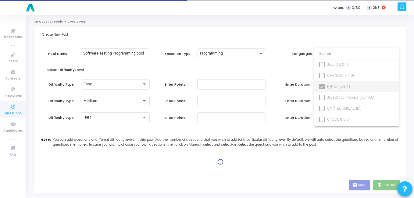
type input "100"
type input "15"
type input "100"
type input "30"
type input "100"
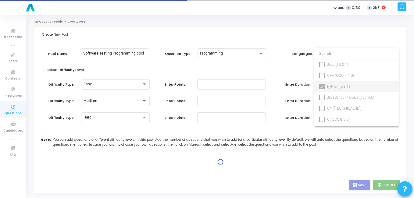
type input "45"
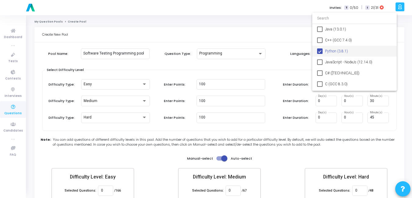
scroll to position [35, 0]
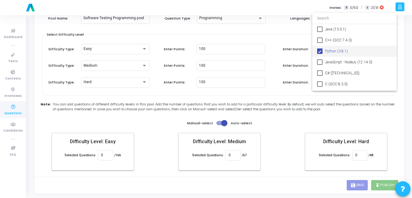
click at [220, 125] on div at bounding box center [206, 99] width 412 height 198
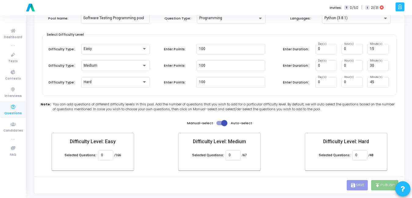
click at [223, 124] on span at bounding box center [224, 123] width 6 height 6
click at [219, 125] on input "checkbox" at bounding box center [219, 125] width 0 height 0
checkbox input "false"
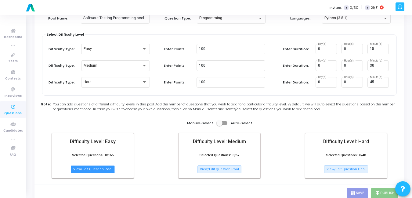
click at [102, 167] on button "View/Edit Question Pool" at bounding box center [93, 170] width 44 height 8
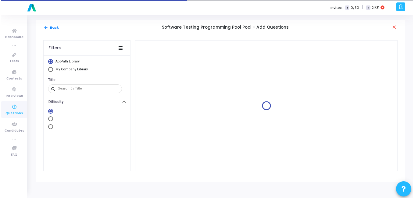
scroll to position [0, 0]
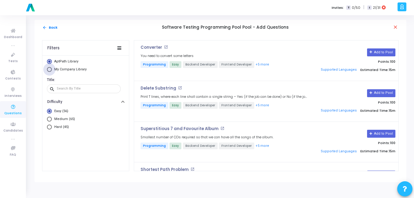
click at [49, 71] on span "Select Library" at bounding box center [49, 69] width 5 height 5
click at [49, 71] on input "My Company Library" at bounding box center [49, 69] width 5 height 5
radio input "true"
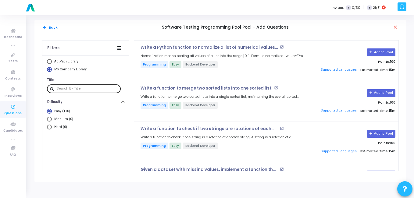
click at [68, 89] on input "text" at bounding box center [88, 89] width 62 height 4
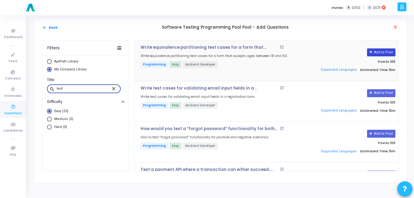
type input "test"
click at [381, 52] on button "Add to Pool" at bounding box center [381, 52] width 28 height 8
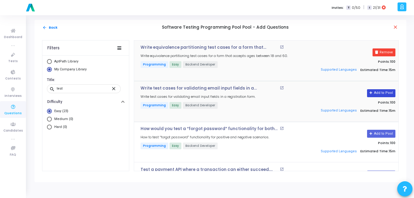
click at [378, 95] on button "Add to Pool" at bounding box center [381, 93] width 28 height 8
click at [374, 132] on button "Add to Pool" at bounding box center [381, 134] width 28 height 8
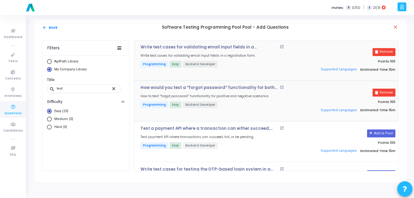
scroll to position [41, 0]
click at [376, 134] on button "Add to Pool" at bounding box center [381, 133] width 28 height 8
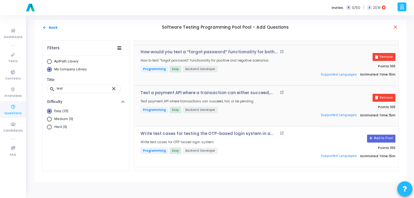
scroll to position [77, 0]
click at [377, 138] on button "Add to Pool" at bounding box center [381, 139] width 28 height 8
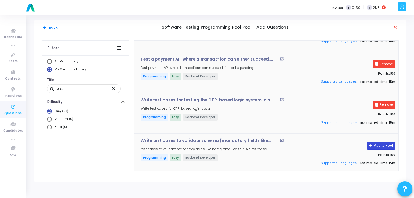
click at [376, 144] on button "Add to Pool" at bounding box center [381, 146] width 28 height 8
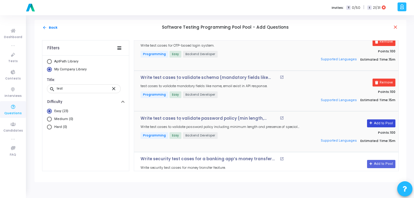
click at [376, 122] on button "Add to Pool" at bounding box center [381, 124] width 28 height 8
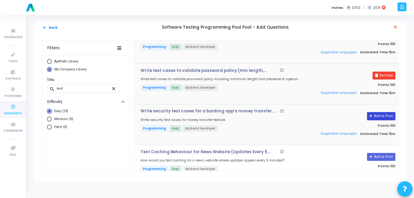
click at [376, 117] on button "Add to Pool" at bounding box center [381, 116] width 28 height 8
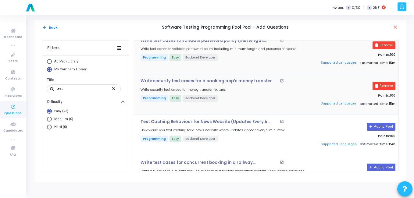
scroll to position [252, 0]
click at [375, 126] on button "Add to Pool" at bounding box center [381, 127] width 28 height 8
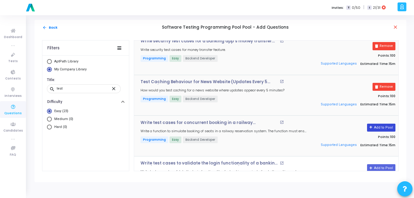
click at [375, 124] on button "Add to Pool" at bounding box center [381, 128] width 28 height 8
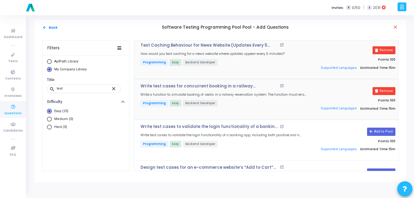
scroll to position [330, 0]
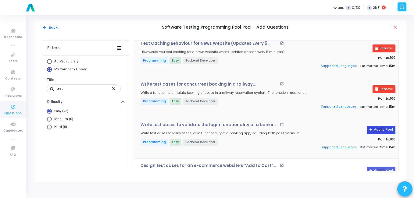
click at [375, 130] on button "Add to Pool" at bounding box center [381, 130] width 28 height 8
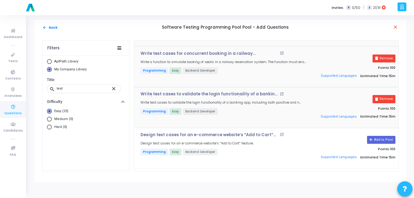
scroll to position [362, 0]
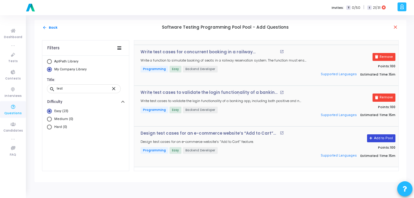
click at [376, 139] on button "Add to Pool" at bounding box center [381, 139] width 28 height 8
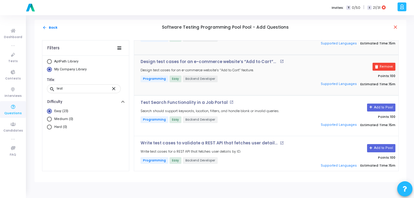
scroll to position [434, 0]
click at [384, 109] on button "Add to Pool" at bounding box center [381, 107] width 28 height 8
click at [380, 146] on button "Add to Pool" at bounding box center [381, 148] width 28 height 8
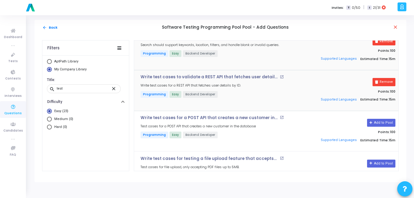
scroll to position [501, 0]
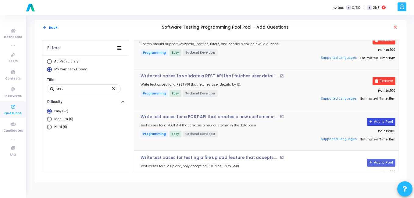
click at [382, 120] on button "Add to Pool" at bounding box center [381, 122] width 28 height 8
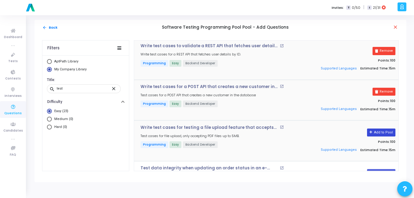
click at [378, 132] on button "Add to Pool" at bounding box center [381, 133] width 28 height 8
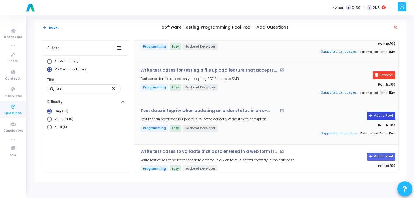
scroll to position [589, 0]
click at [378, 113] on button "Add to Pool" at bounding box center [381, 116] width 28 height 8
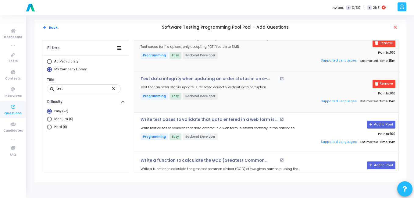
scroll to position [625, 0]
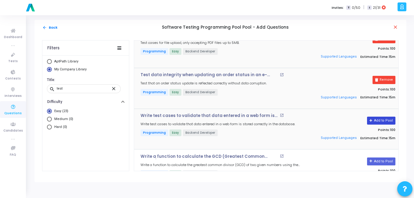
click at [380, 121] on button "Add to Pool" at bounding box center [381, 121] width 28 height 8
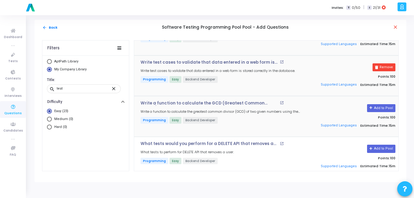
scroll to position [702, 0]
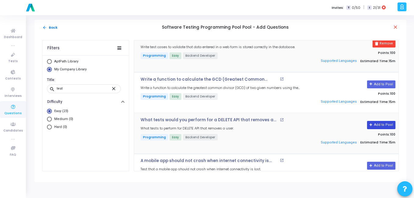
click at [385, 127] on button "Add to Pool" at bounding box center [381, 125] width 28 height 8
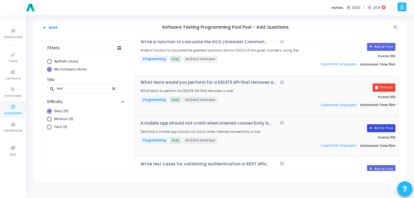
scroll to position [740, 0]
click at [379, 127] on button "Add to Pool" at bounding box center [381, 128] width 28 height 8
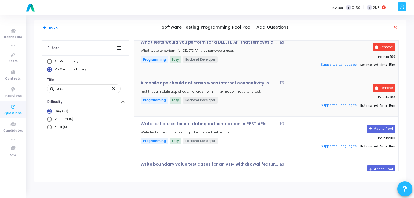
scroll to position [780, 0]
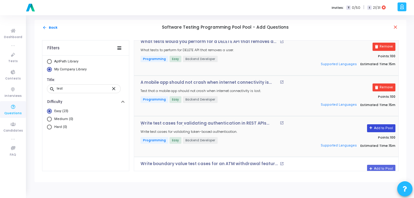
click at [379, 127] on button "Add to Pool" at bounding box center [381, 128] width 28 height 8
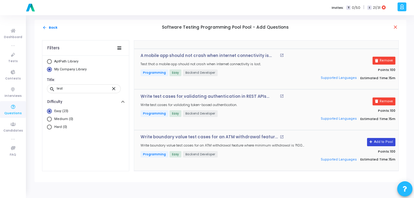
click at [374, 143] on button "Add to Pool" at bounding box center [381, 142] width 28 height 8
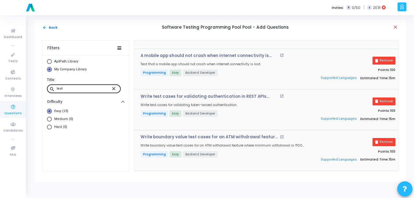
click at [112, 89] on mat-icon "close" at bounding box center [114, 88] width 7 height 5
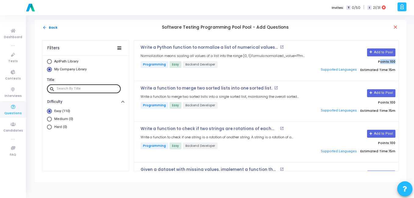
drag, startPoint x: 399, startPoint y: 53, endPoint x: 398, endPoint y: 59, distance: 6.7
click at [398, 59] on div "Write a Python function to normalize a list of numerical values between 0 and 1…" at bounding box center [266, 105] width 265 height 131
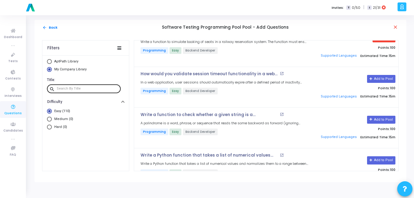
scroll to position [2909, 0]
click at [388, 77] on button "Add to Pool" at bounding box center [381, 79] width 28 height 8
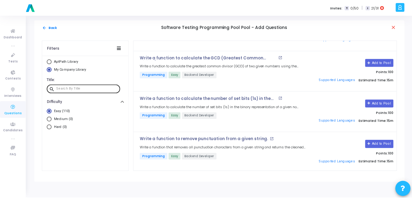
scroll to position [4354, 0]
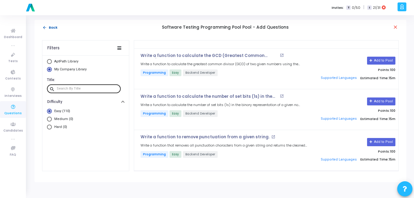
click at [44, 30] on button "arrow_back Back" at bounding box center [50, 28] width 16 height 6
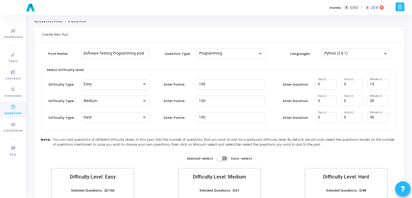
scroll to position [60, 0]
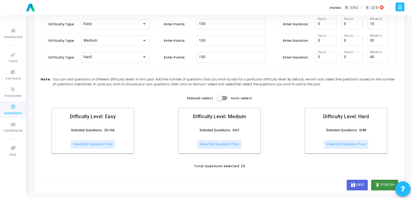
click at [380, 185] on button "publish Publish" at bounding box center [384, 185] width 27 height 10
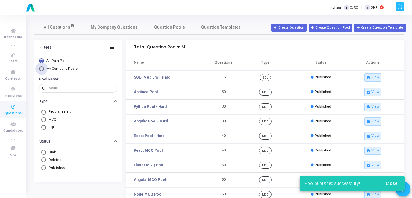
click at [60, 67] on span "My Company Pools" at bounding box center [61, 69] width 31 height 4
click at [44, 67] on input "My Company Pools" at bounding box center [41, 68] width 5 height 5
radio input "true"
